Goal: Find specific page/section: Find specific page/section

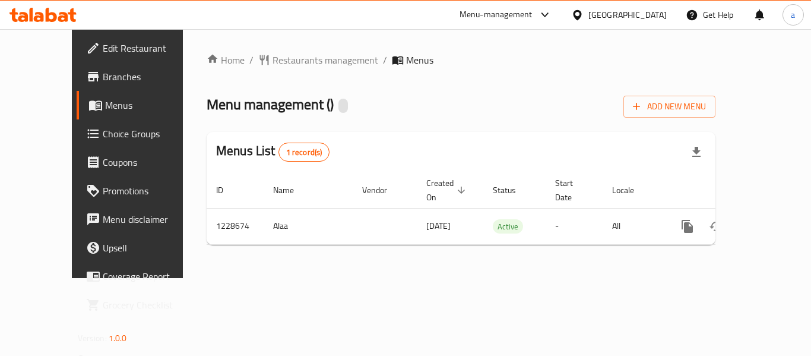
click at [103, 82] on span "Branches" at bounding box center [150, 76] width 95 height 14
click at [103, 83] on span "Branches" at bounding box center [150, 76] width 95 height 14
click at [584, 15] on icon at bounding box center [577, 15] width 12 height 12
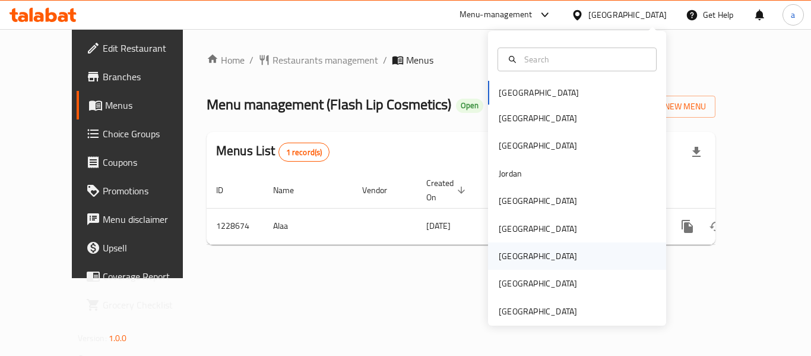
click at [515, 254] on div "[GEOGRAPHIC_DATA]" at bounding box center [537, 255] width 97 height 27
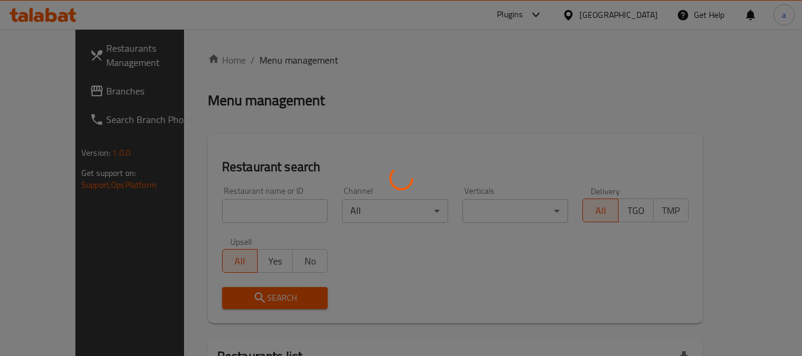
click at [31, 89] on div at bounding box center [401, 178] width 802 height 356
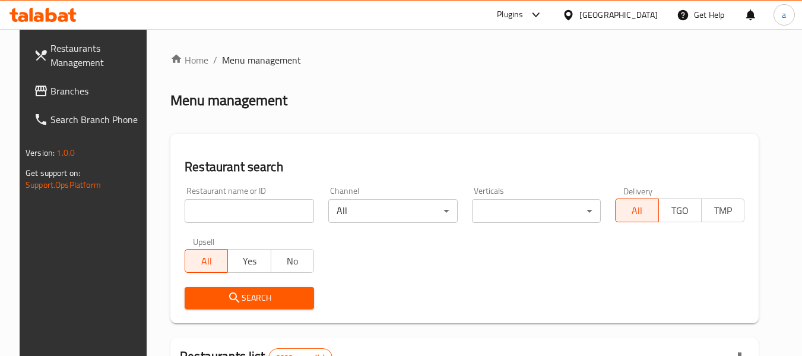
click at [32, 87] on div at bounding box center [401, 178] width 802 height 356
click at [50, 87] on span "Branches" at bounding box center [97, 91] width 94 height 14
